Goal: Book appointment/travel/reservation

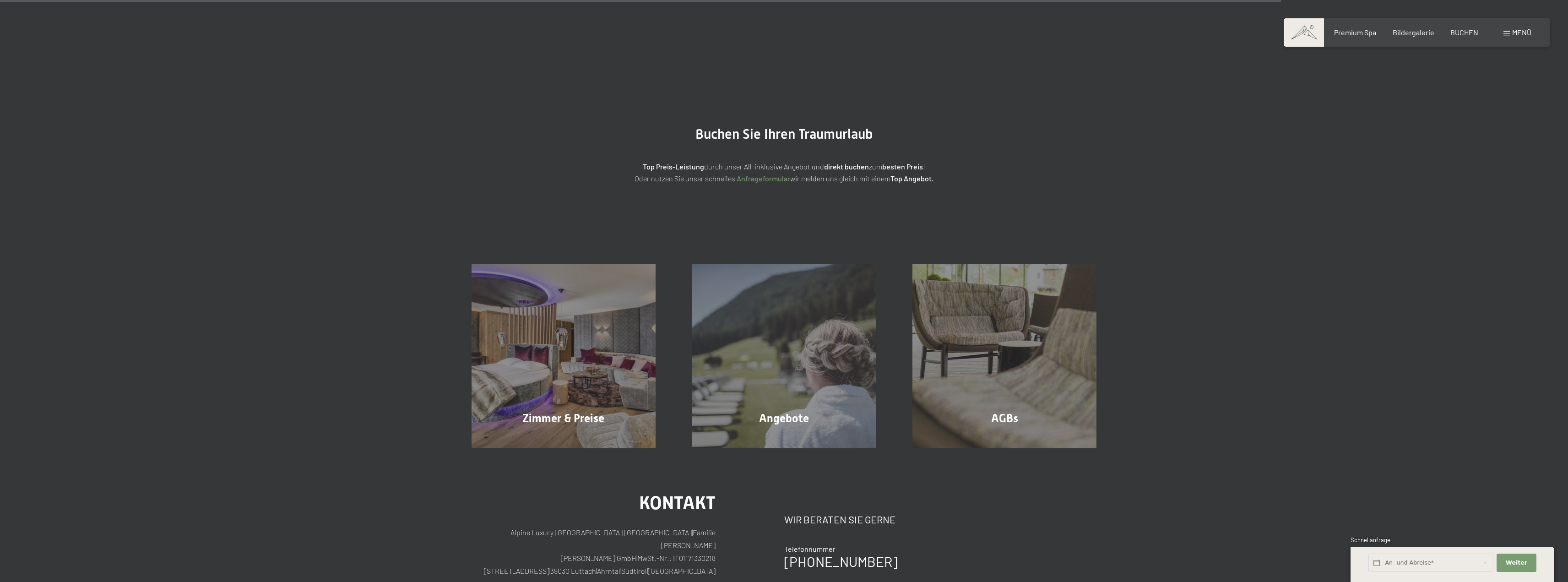
scroll to position [204, 0]
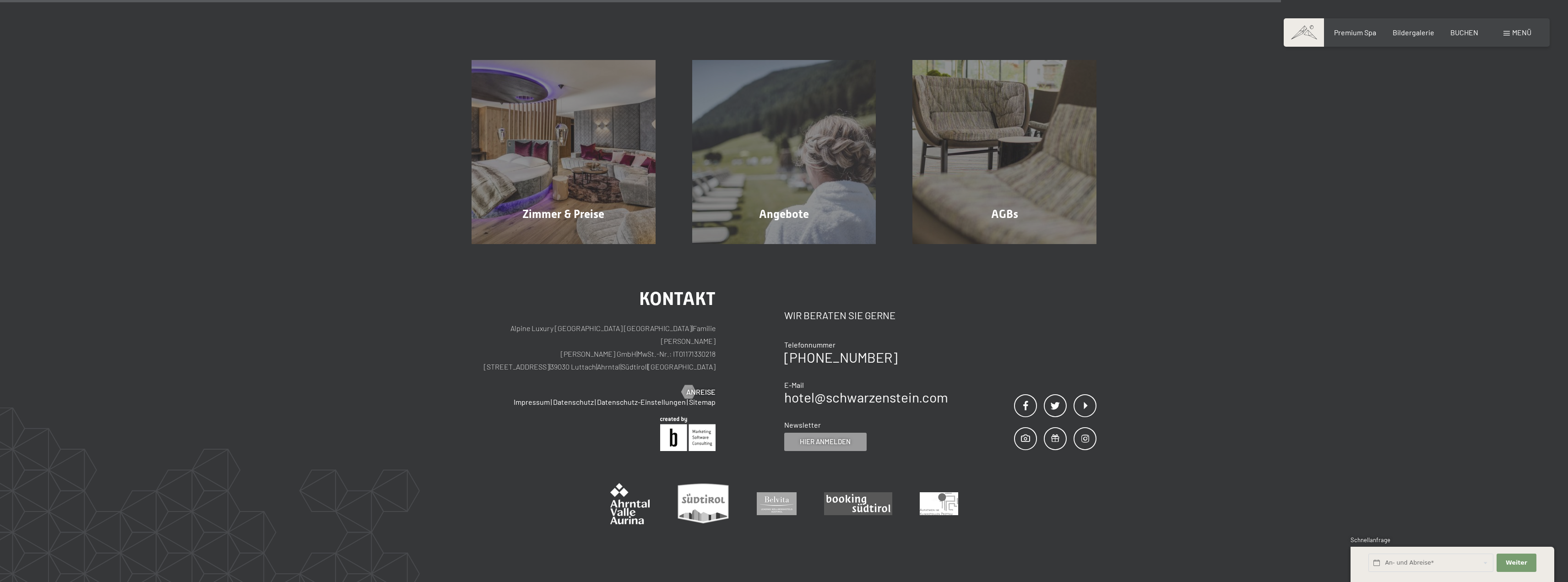
click at [624, 206] on div "Zimmer & Preise Mehr erfahren" at bounding box center [563, 152] width 220 height 184
